Goal: Go to known website: Go to known website

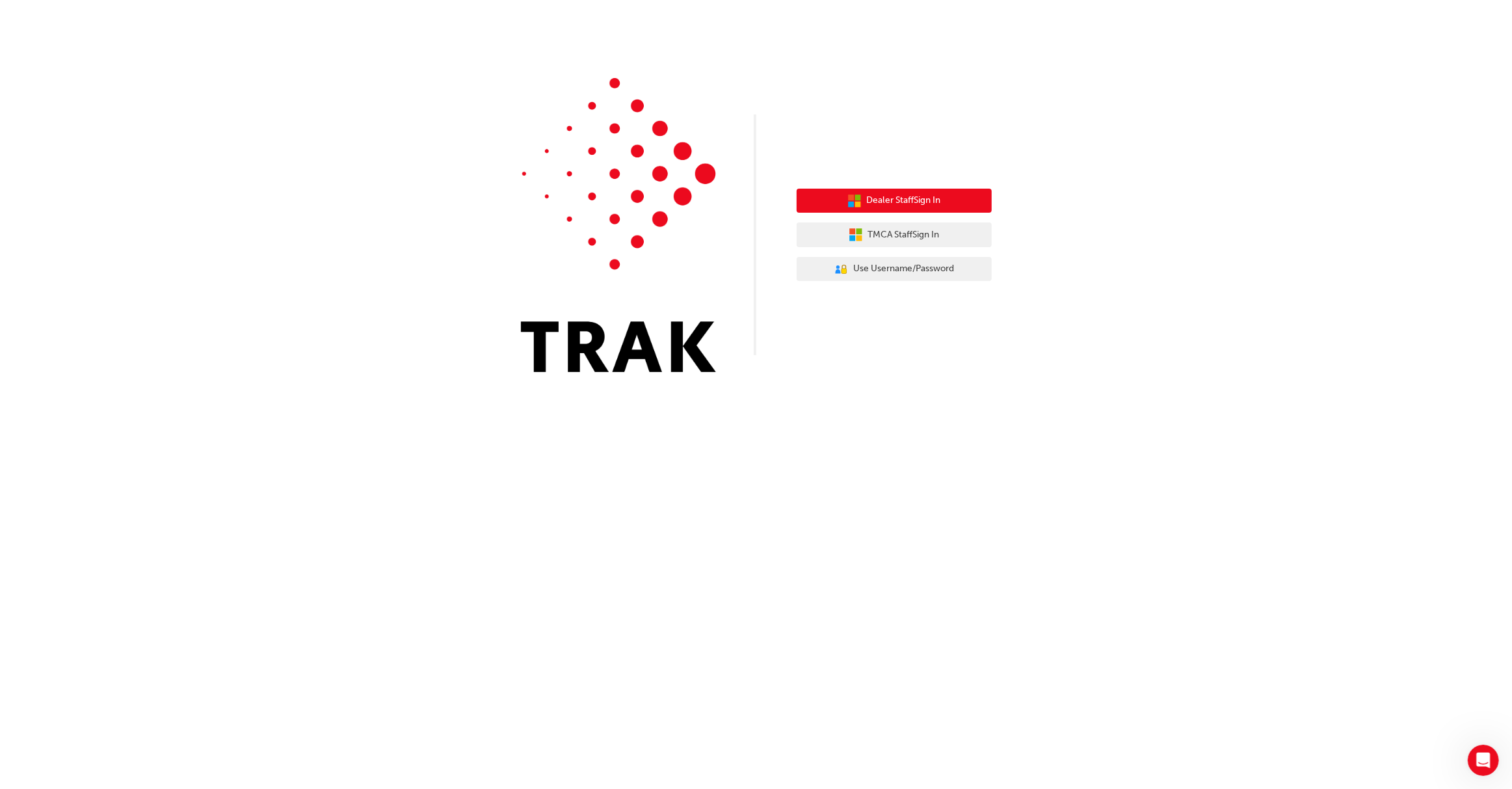
click at [927, 199] on span "Dealer Staff Sign In" at bounding box center [904, 200] width 74 height 15
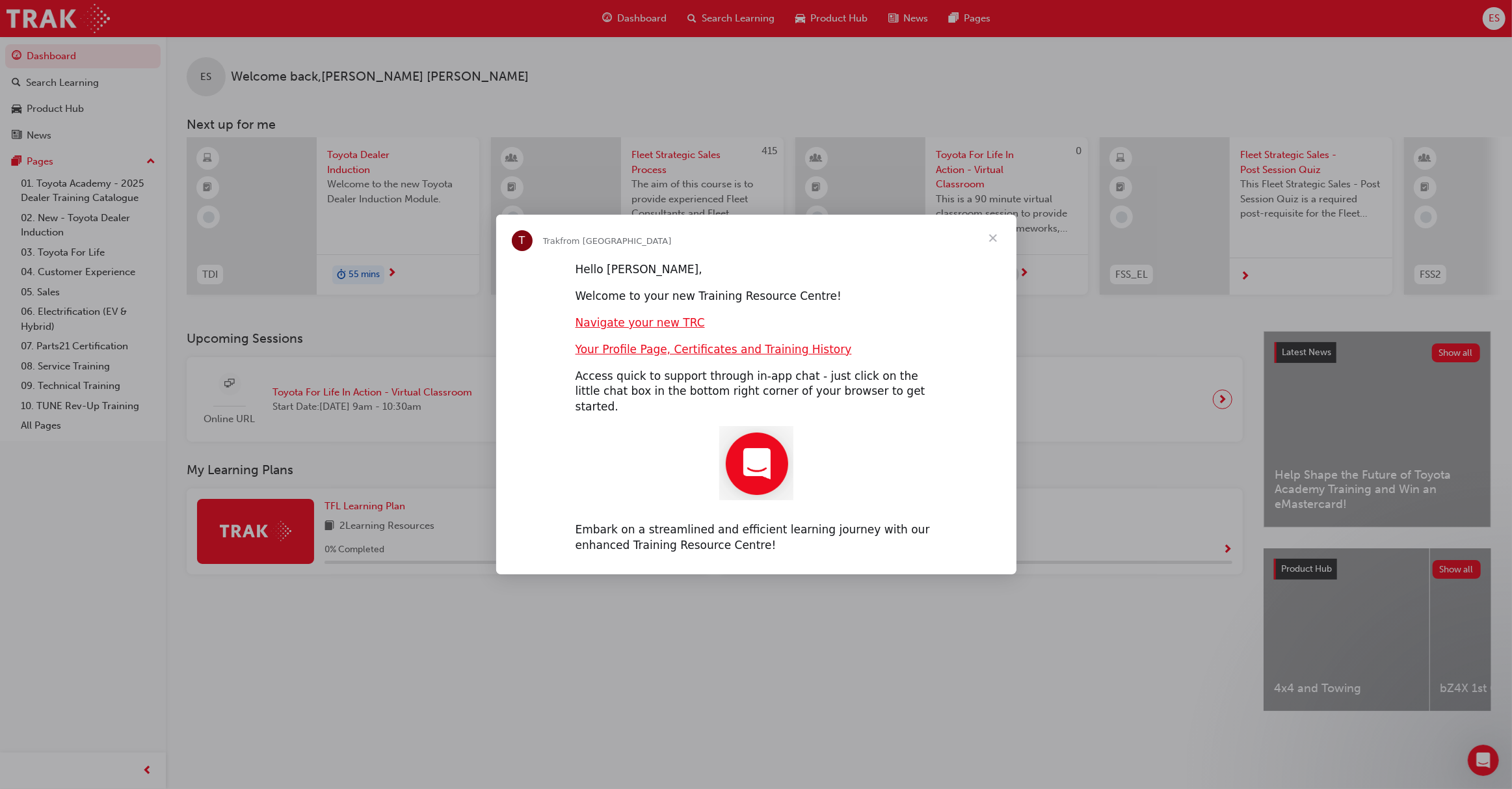
click at [995, 240] on span "Close" at bounding box center [993, 238] width 47 height 47
